Goal: Task Accomplishment & Management: Use online tool/utility

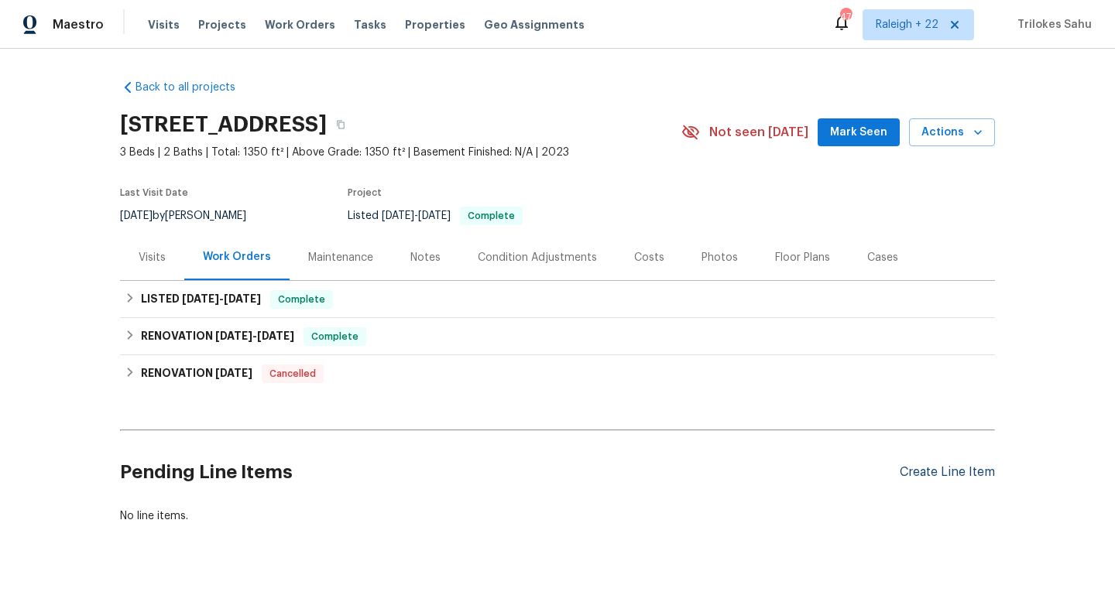
click at [937, 473] on div "Create Line Item" at bounding box center [946, 472] width 95 height 15
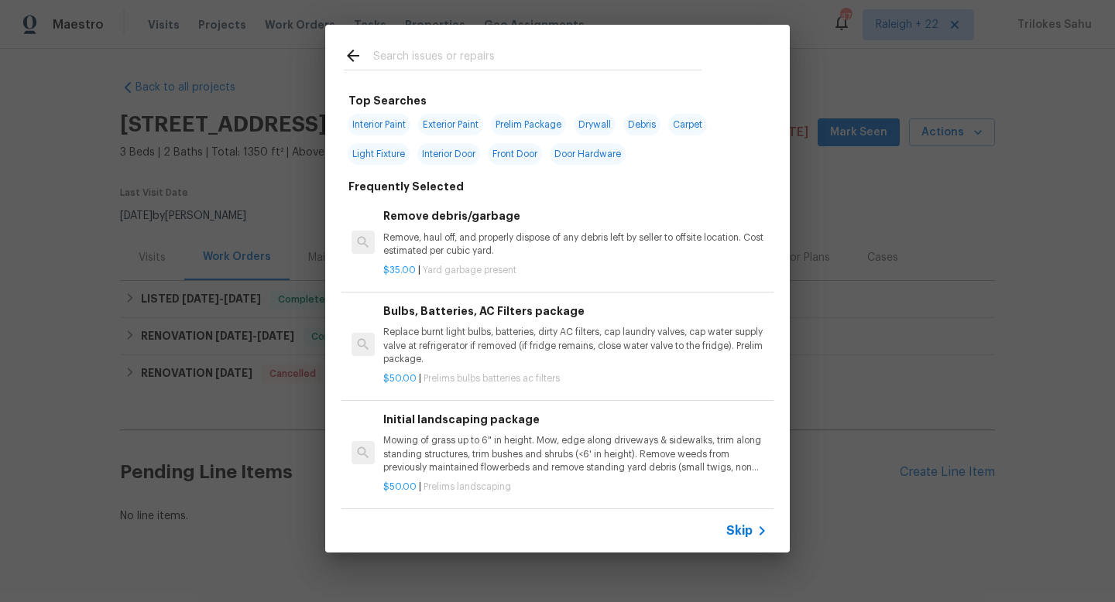
click at [748, 532] on span "Skip" at bounding box center [739, 530] width 26 height 15
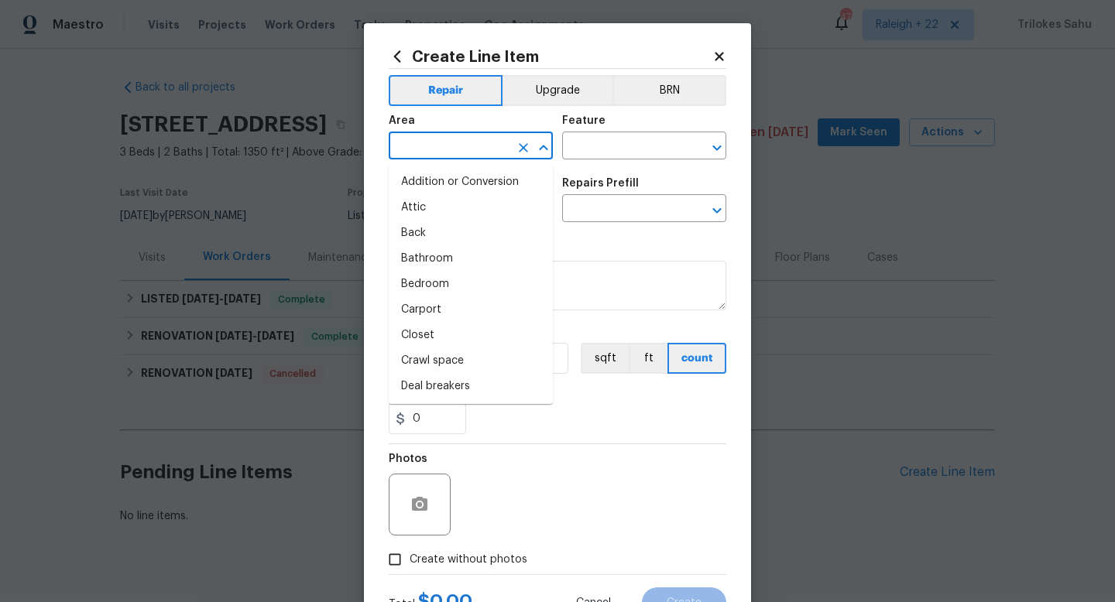
click at [491, 146] on input "text" at bounding box center [449, 147] width 121 height 24
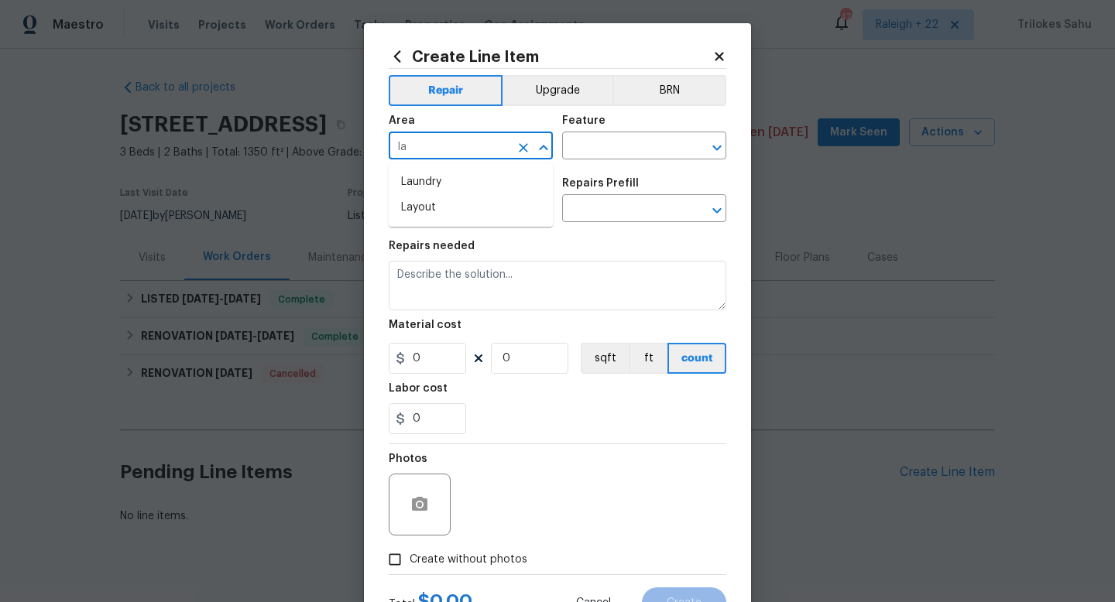
type input "l"
click at [461, 204] on li "Exterior Overall" at bounding box center [471, 208] width 164 height 26
type input "Exterior Overall"
click at [629, 154] on input "text" at bounding box center [622, 147] width 121 height 24
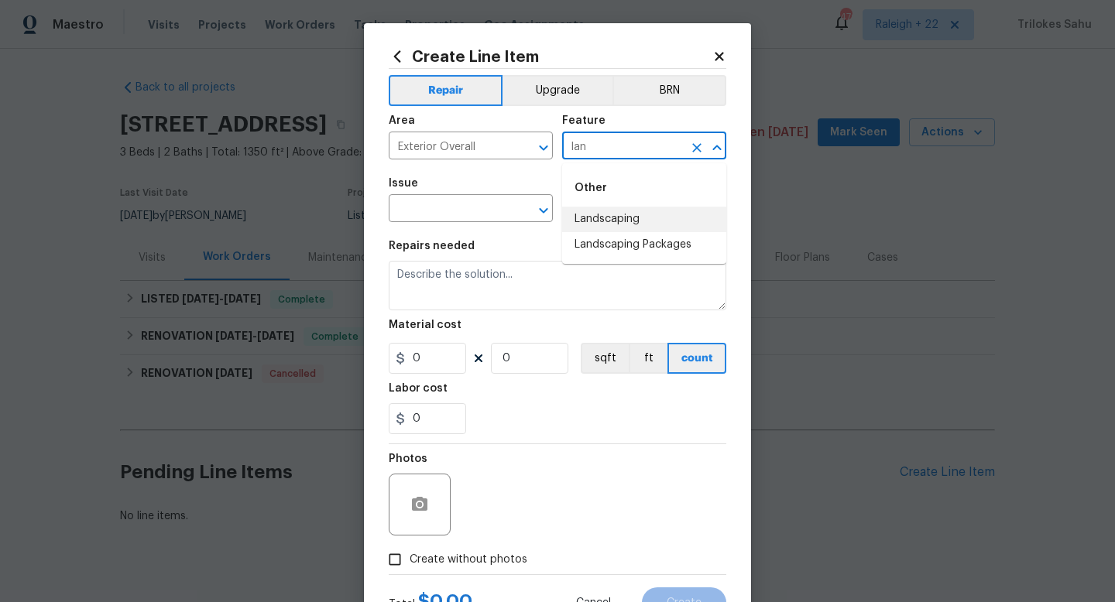
click at [598, 211] on li "Landscaping" at bounding box center [644, 220] width 164 height 26
type input "Landscaping"
click at [484, 211] on input "text" at bounding box center [449, 210] width 121 height 24
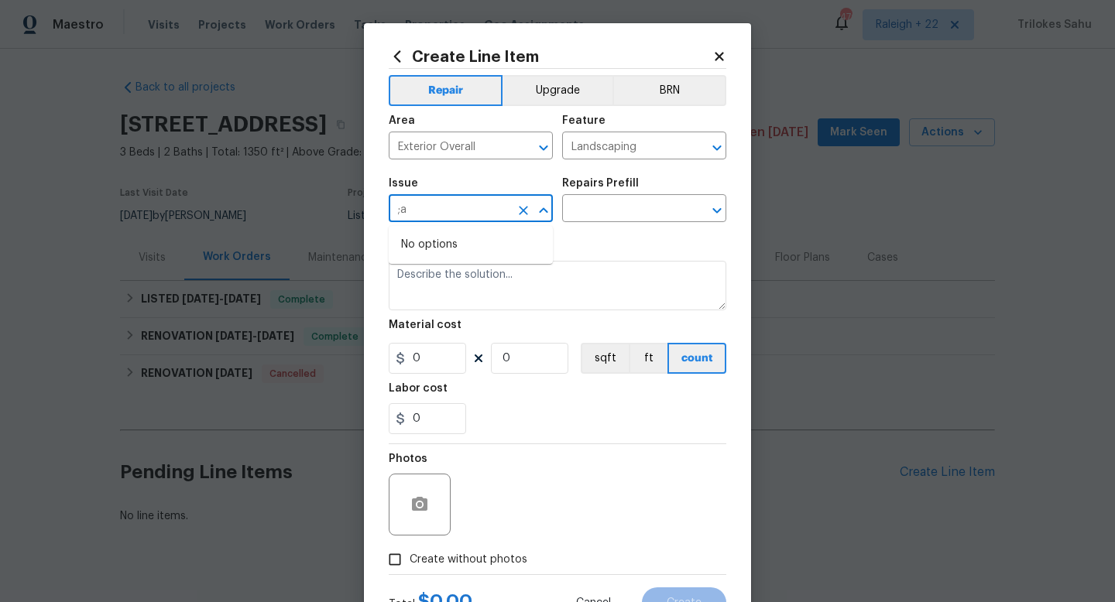
type input ";"
click at [440, 303] on li "Landscaping" at bounding box center [471, 308] width 164 height 26
type input "Landscaping"
click at [597, 194] on div "Repairs Prefill" at bounding box center [644, 188] width 164 height 20
click at [595, 209] on input "text" at bounding box center [622, 210] width 121 height 24
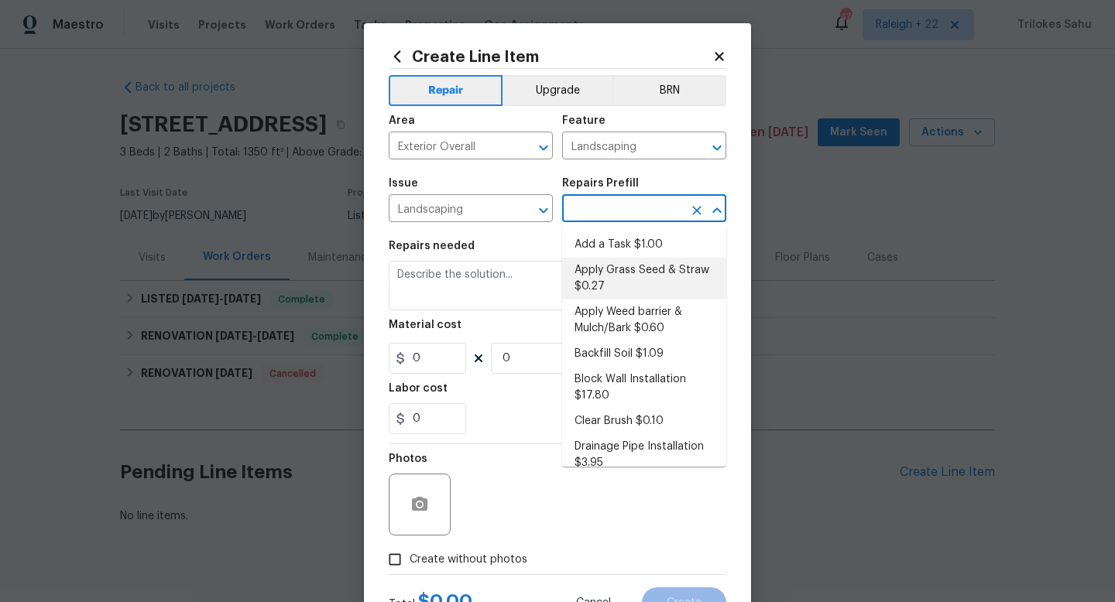
click at [615, 290] on li "Apply Grass Seed & Straw $0.27" at bounding box center [644, 279] width 164 height 42
type input "Apply Grass Seed & Straw $0.27"
type textarea "Apply seed & straw as directed by the PM."
type input "1"
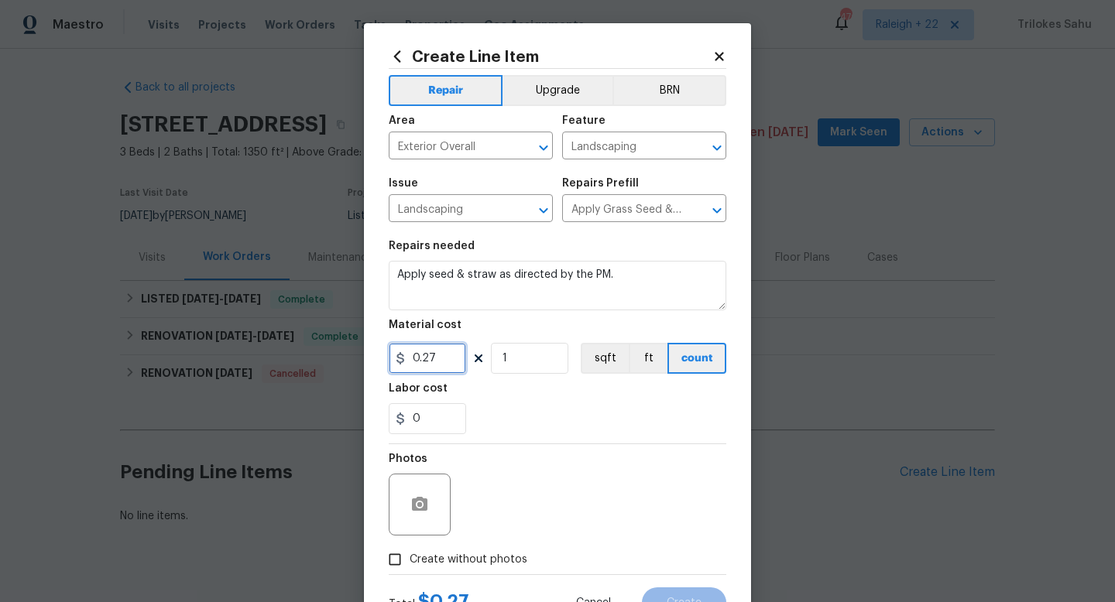
drag, startPoint x: 437, startPoint y: 362, endPoint x: 403, endPoint y: 362, distance: 34.1
click at [403, 362] on div "0.27" at bounding box center [427, 358] width 77 height 31
type input "75"
click at [577, 427] on div "0" at bounding box center [558, 418] width 338 height 31
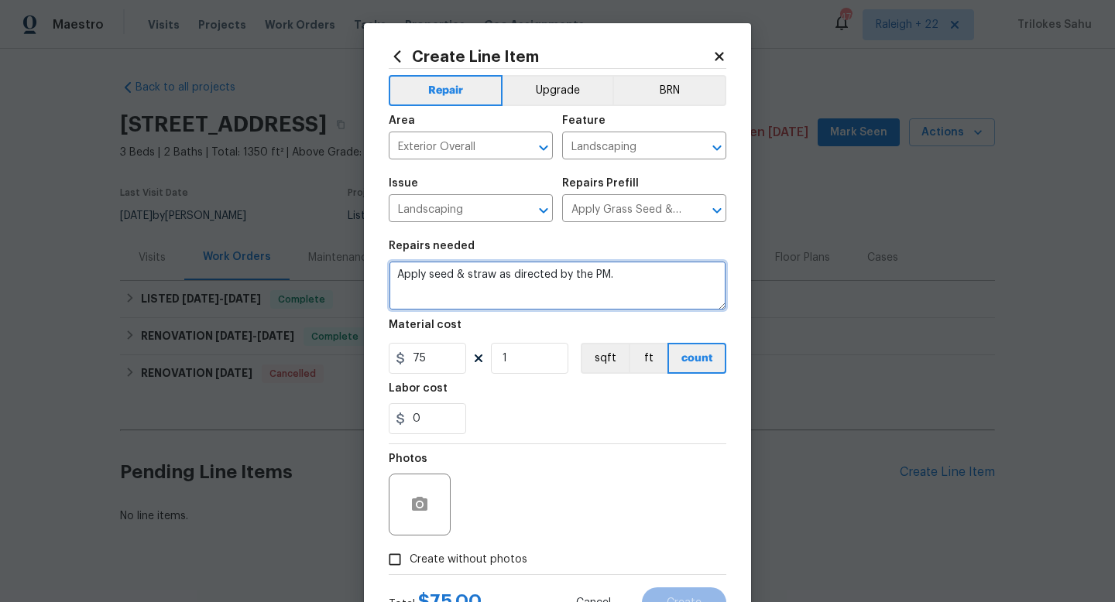
drag, startPoint x: 622, startPoint y: 276, endPoint x: 362, endPoint y: 275, distance: 259.3
click at [362, 275] on div "Create Line Item Repair Upgrade BRN Area Exterior Overall ​ Feature Landscaping…" at bounding box center [557, 301] width 1115 height 602
click at [686, 283] on textarea "#Hoa-Violation Hi, we have received an HOA violation for dead grass." at bounding box center [558, 286] width 338 height 50
type textarea "#Hoa-Violation Hi, we have received an HOA violation for dead grass. Please"
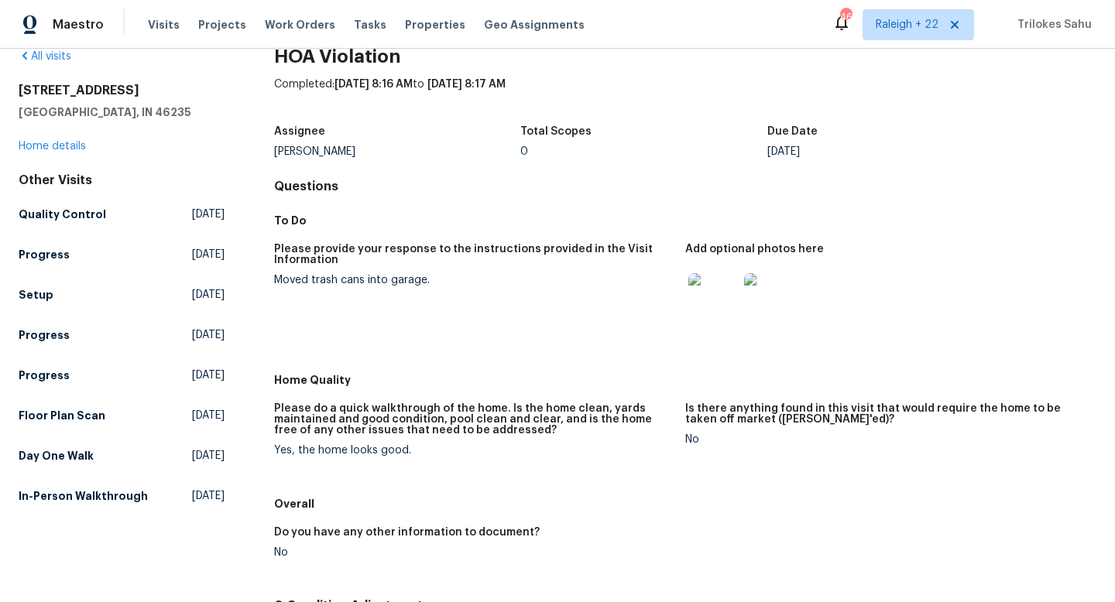
scroll to position [39, 0]
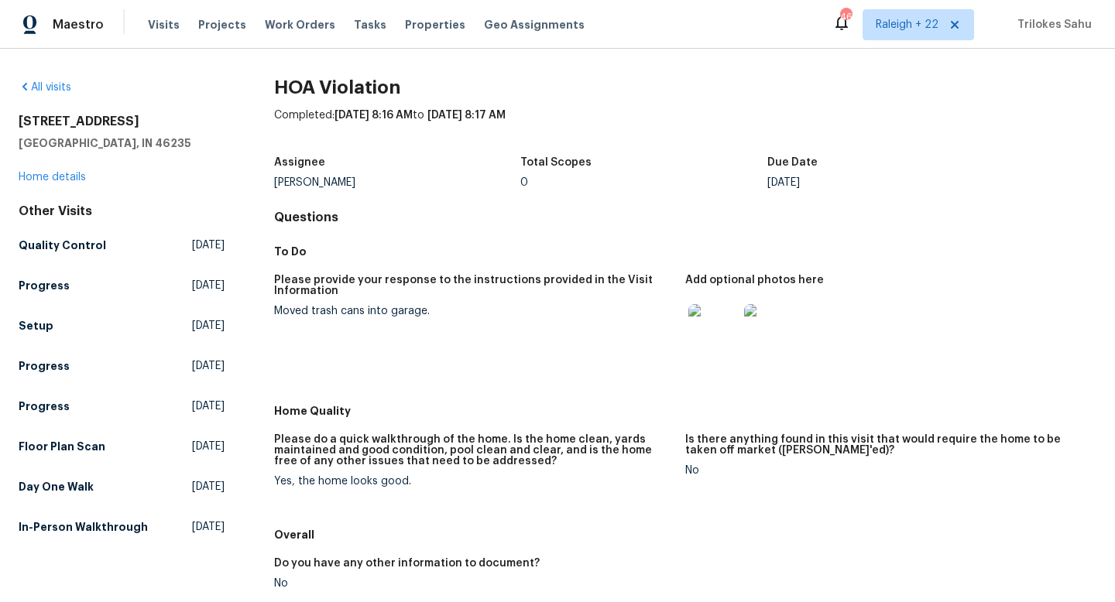
click at [718, 334] on img at bounding box center [713, 329] width 50 height 50
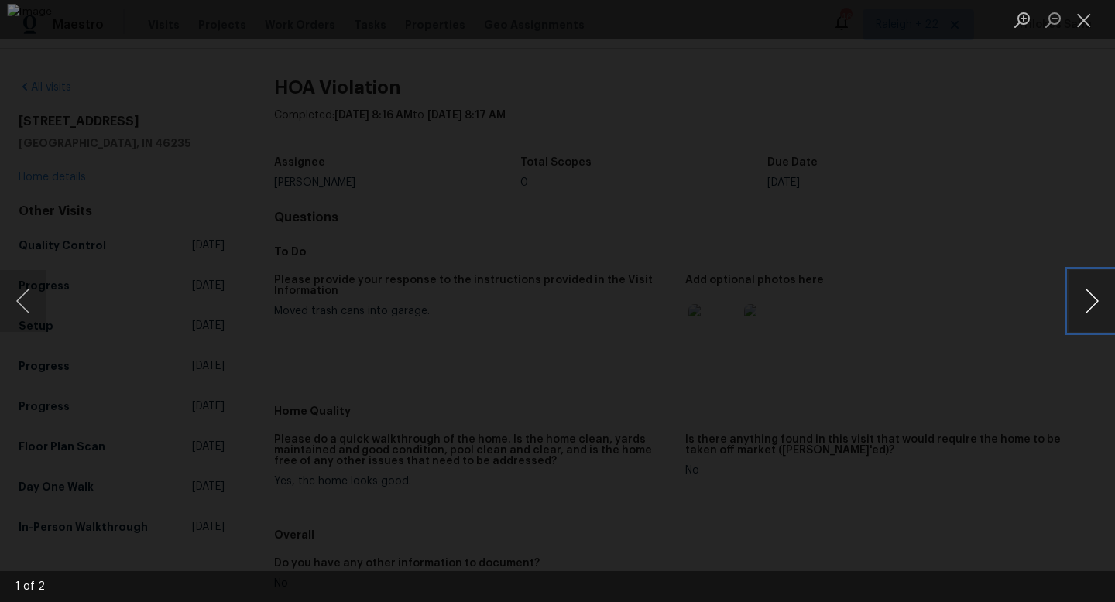
click at [1087, 310] on button "Next image" at bounding box center [1091, 301] width 46 height 62
click at [25, 294] on button "Previous image" at bounding box center [23, 301] width 46 height 62
